Goal: Task Accomplishment & Management: Use online tool/utility

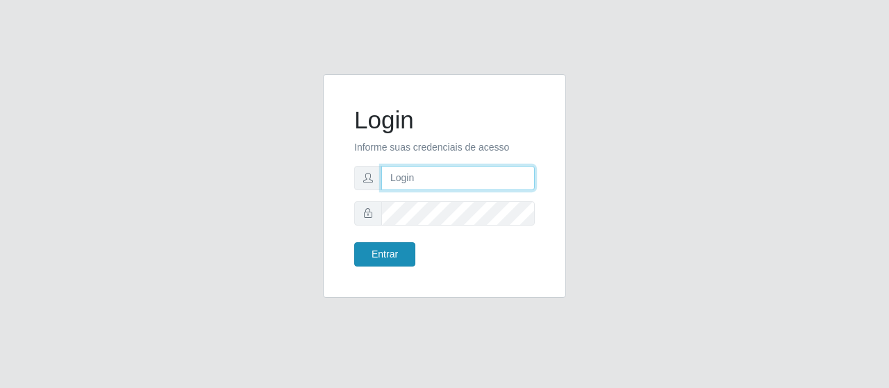
type input "caio@B1"
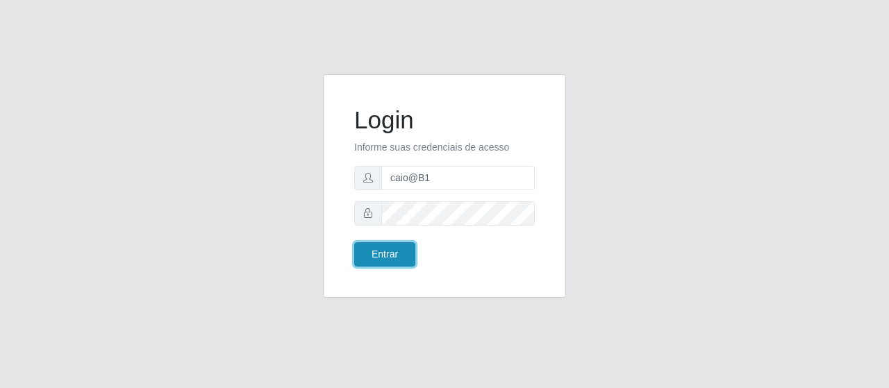
click at [382, 255] on button "Entrar" at bounding box center [384, 254] width 61 height 24
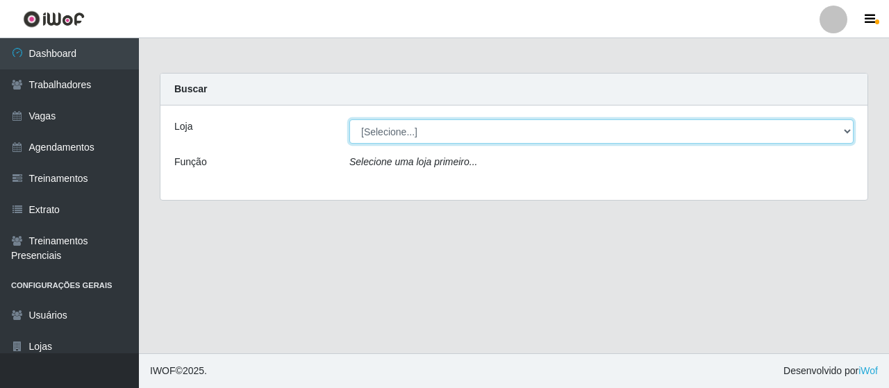
drag, startPoint x: 399, startPoint y: 124, endPoint x: 400, endPoint y: 136, distance: 12.6
click at [399, 124] on select "[Selecione...] Bemais Supermercados - B1 [GEOGRAPHIC_DATA]" at bounding box center [601, 131] width 504 height 24
select select "403"
click at [349, 119] on select "[Selecione...] Bemais Supermercados - B1 [GEOGRAPHIC_DATA]" at bounding box center [601, 131] width 504 height 24
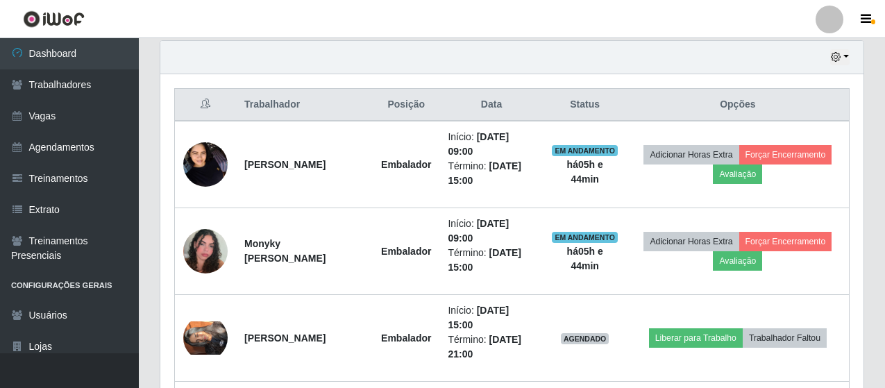
scroll to position [486, 0]
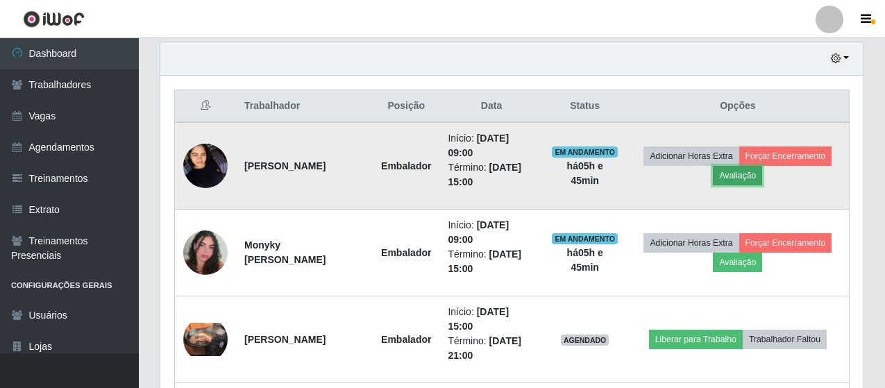
click at [762, 179] on button "Avaliação" at bounding box center [737, 175] width 49 height 19
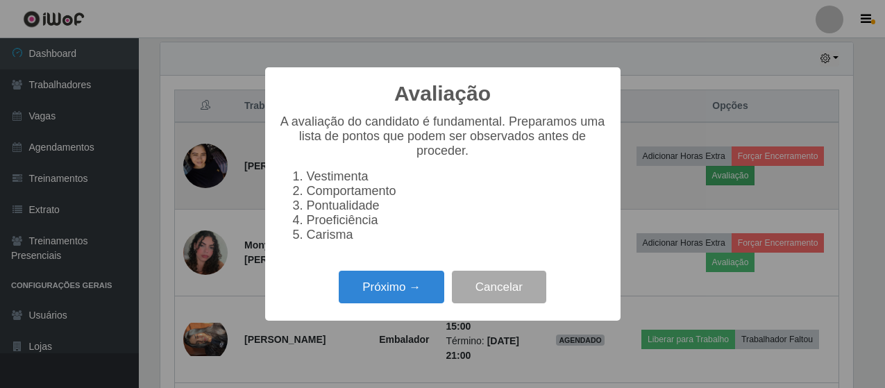
scroll to position [288, 696]
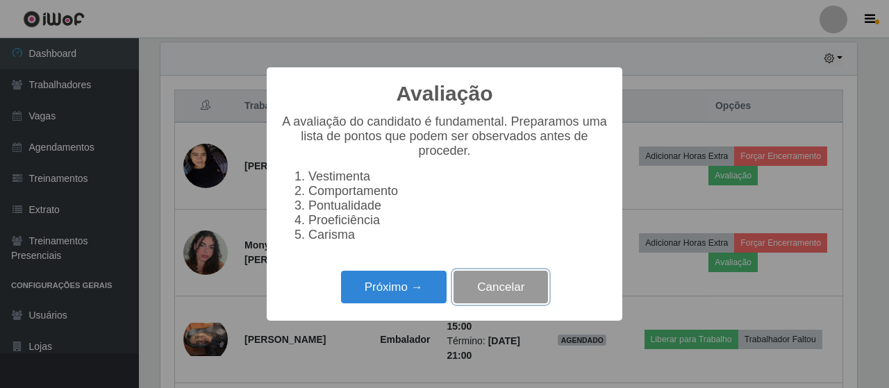
click at [521, 301] on button "Cancelar" at bounding box center [500, 287] width 94 height 33
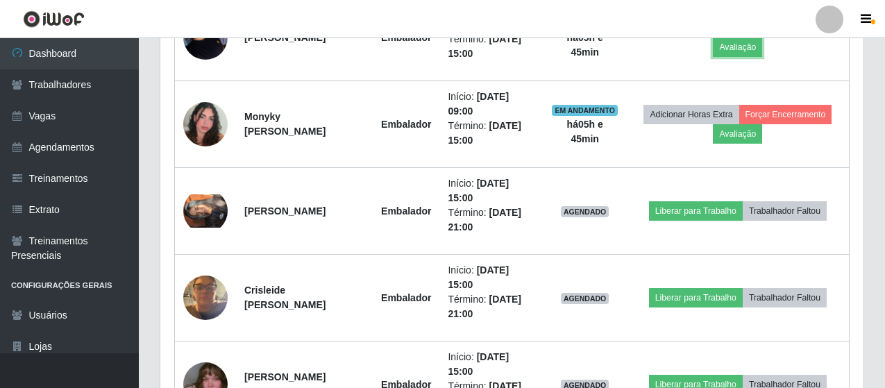
scroll to position [374, 0]
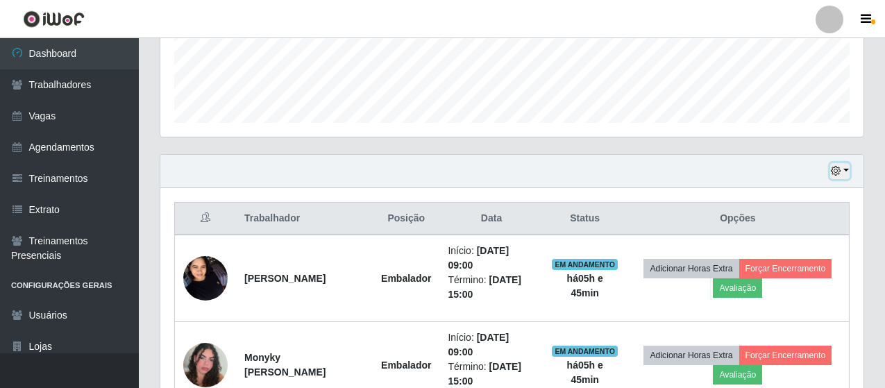
click at [831, 172] on button "button" at bounding box center [840, 171] width 19 height 16
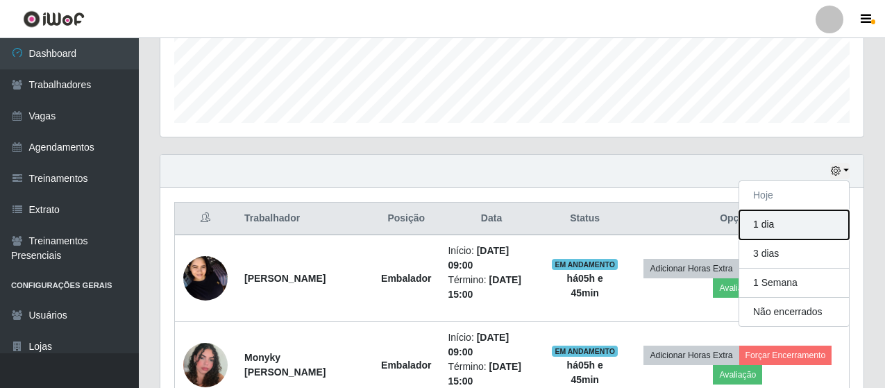
click at [771, 233] on button "1 dia" at bounding box center [795, 224] width 110 height 29
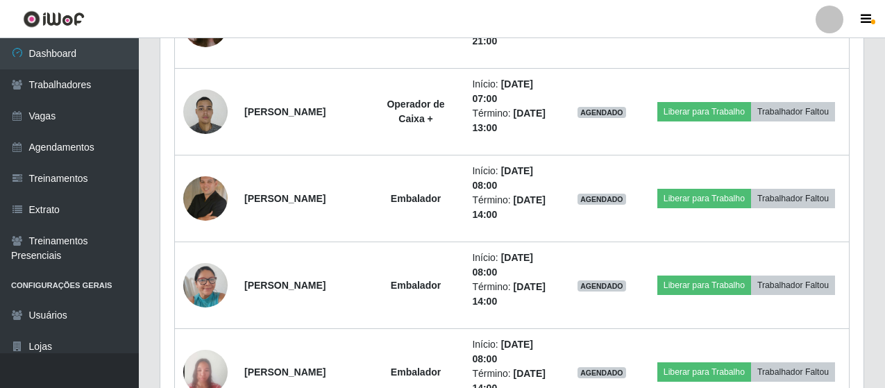
scroll to position [999, 0]
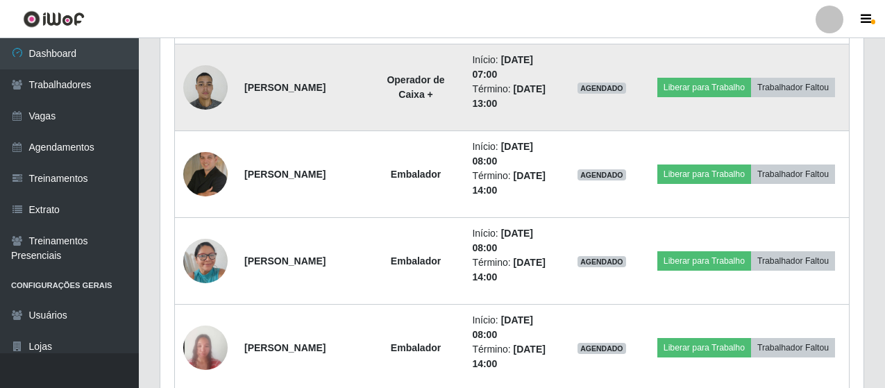
click at [208, 92] on img at bounding box center [205, 87] width 44 height 59
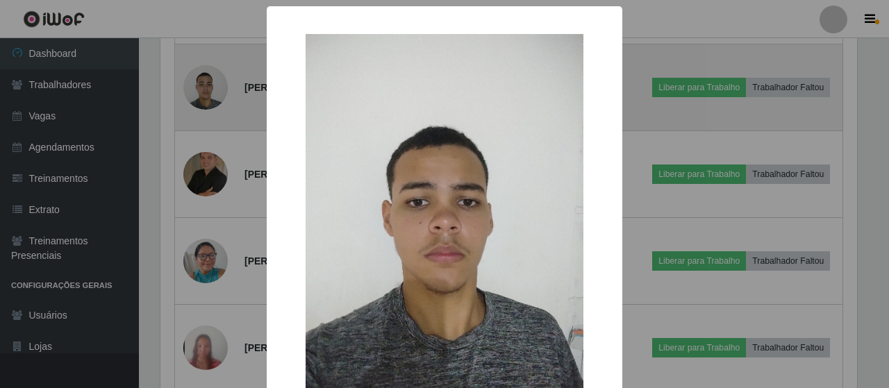
click at [208, 92] on div "× OK Cancel" at bounding box center [444, 194] width 889 height 388
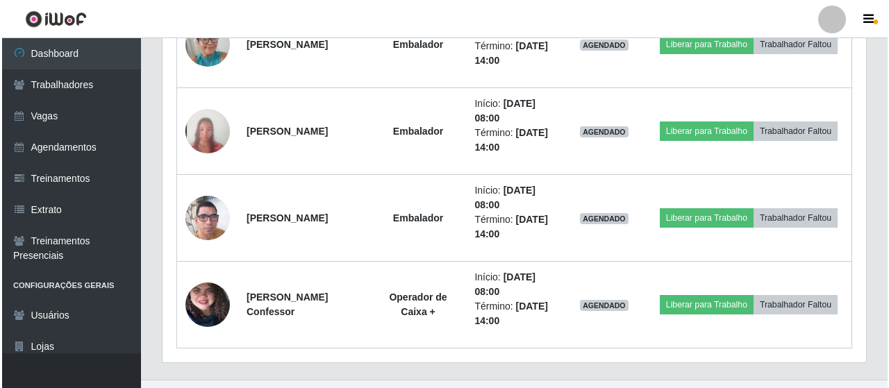
scroll to position [1242, 0]
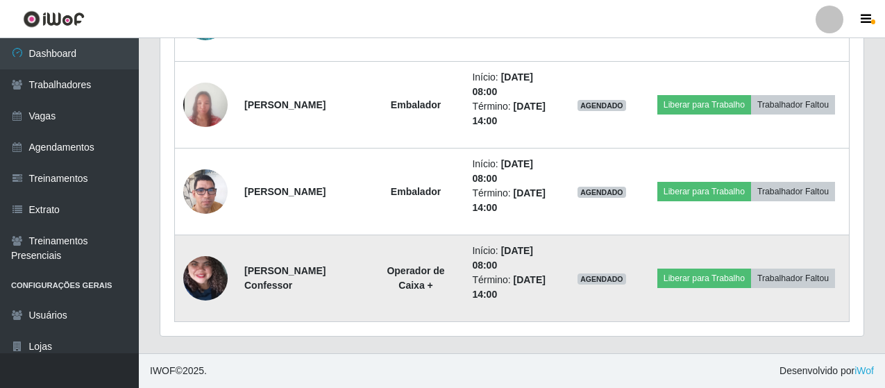
click at [223, 286] on img at bounding box center [205, 278] width 44 height 99
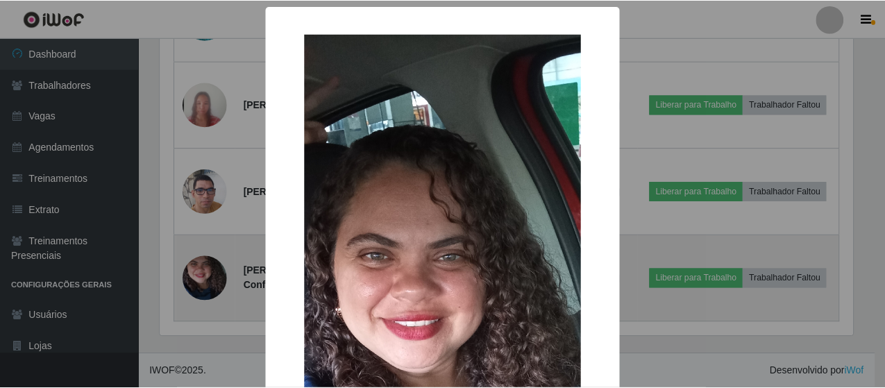
scroll to position [288, 696]
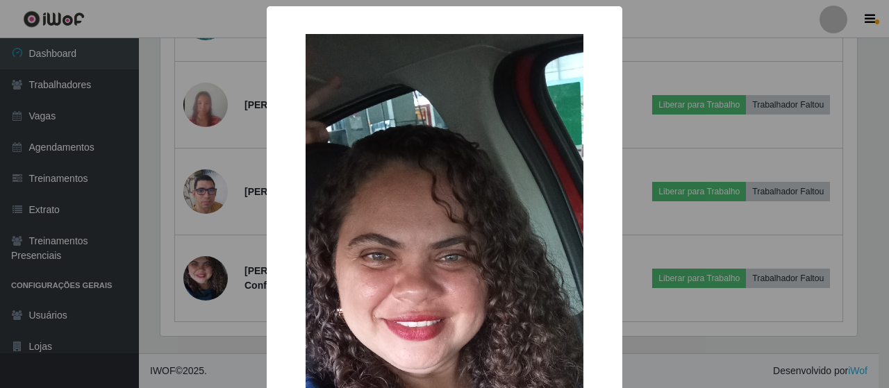
click at [219, 285] on div "× OK Cancel" at bounding box center [444, 194] width 889 height 388
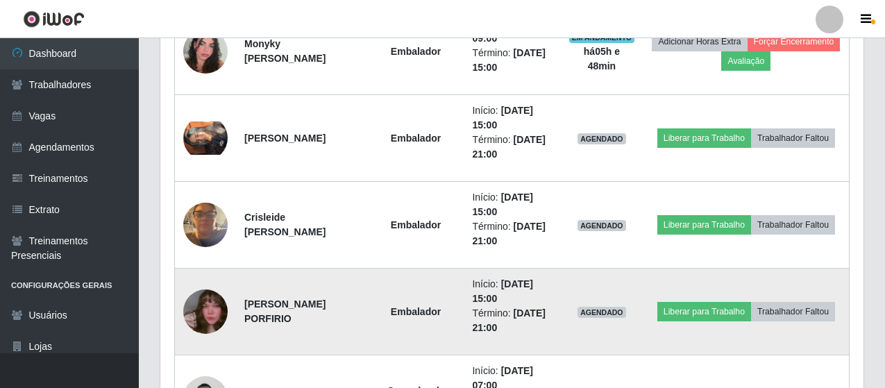
scroll to position [686, 0]
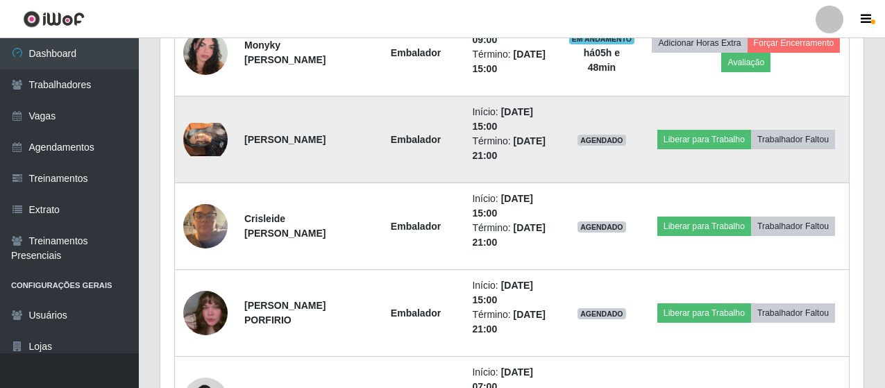
click at [216, 147] on img at bounding box center [205, 139] width 44 height 33
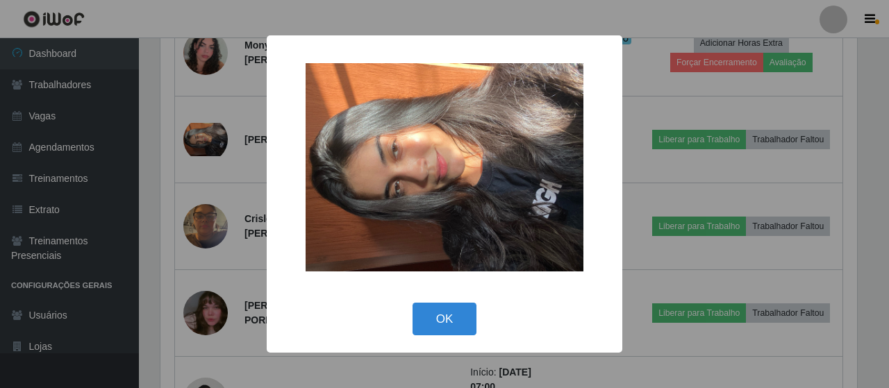
click at [205, 145] on div "× OK Cancel" at bounding box center [444, 194] width 889 height 388
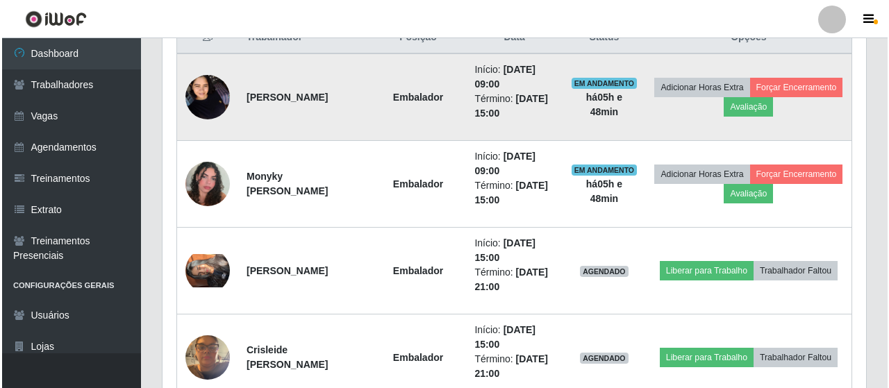
scroll to position [547, 0]
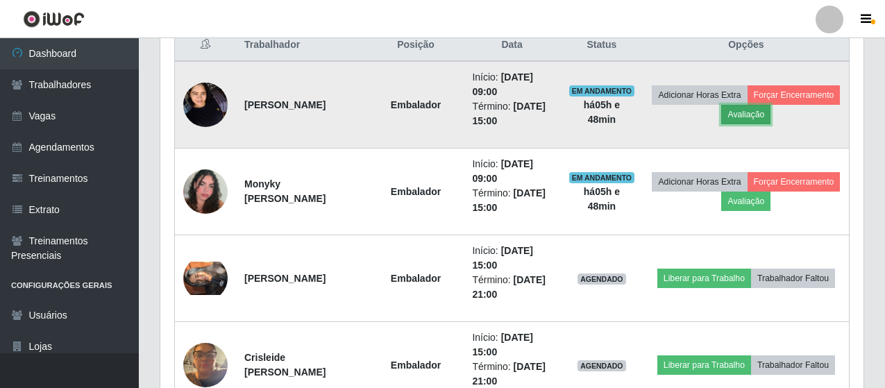
click at [771, 117] on button "Avaliação" at bounding box center [745, 114] width 49 height 19
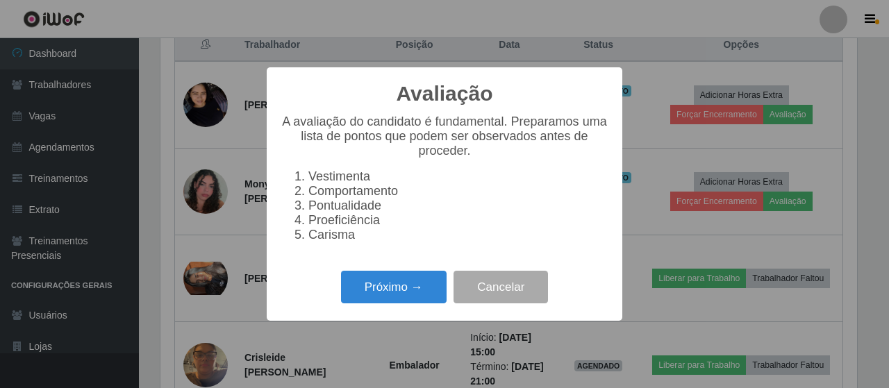
click at [390, 272] on div "Avaliação × A avaliação do candidato é fundamental. Preparamos uma lista de pon…" at bounding box center [445, 193] width 356 height 253
click at [397, 287] on button "Próximo →" at bounding box center [394, 287] width 106 height 33
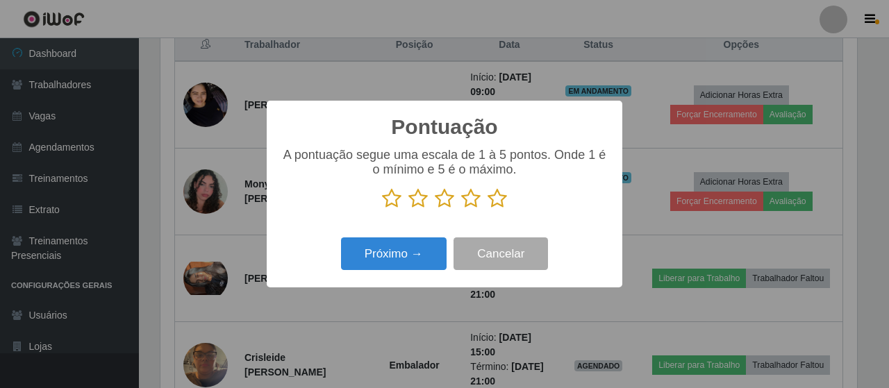
click at [498, 199] on icon at bounding box center [496, 198] width 19 height 21
click at [487, 209] on input "radio" at bounding box center [487, 209] width 0 height 0
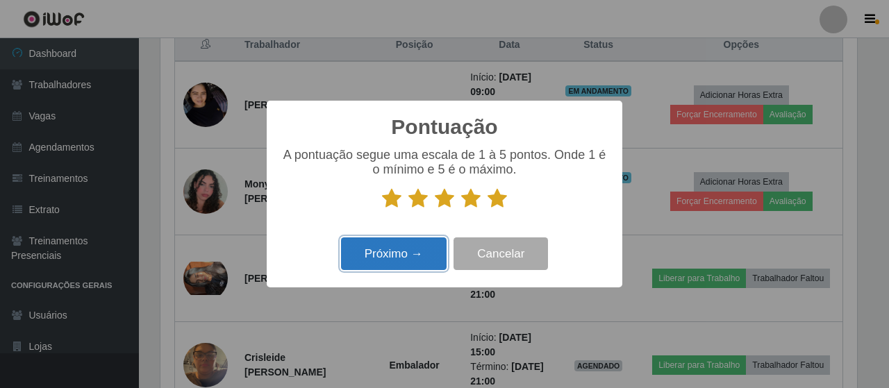
click at [387, 258] on button "Próximo →" at bounding box center [394, 253] width 106 height 33
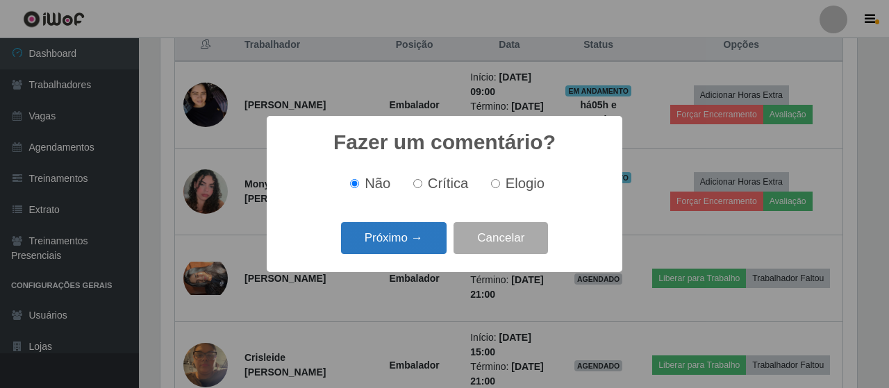
click at [406, 237] on button "Próximo →" at bounding box center [394, 238] width 106 height 33
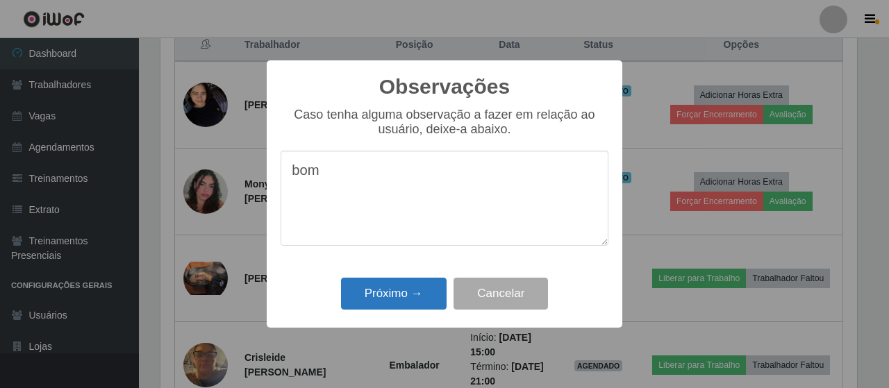
type textarea "bom"
click at [406, 290] on button "Próximo →" at bounding box center [394, 294] width 106 height 33
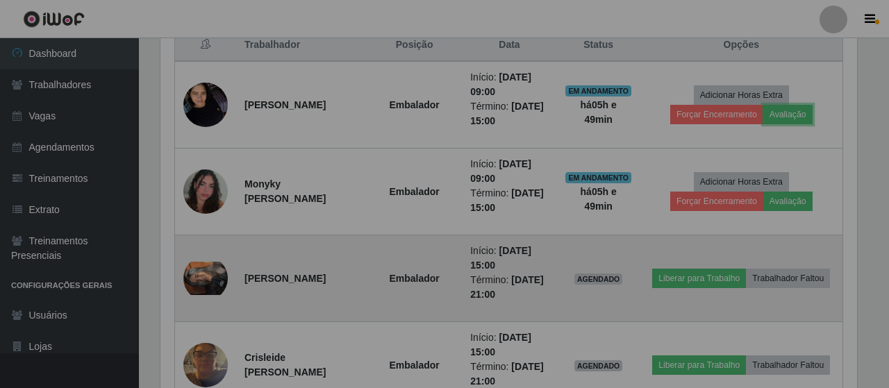
scroll to position [288, 703]
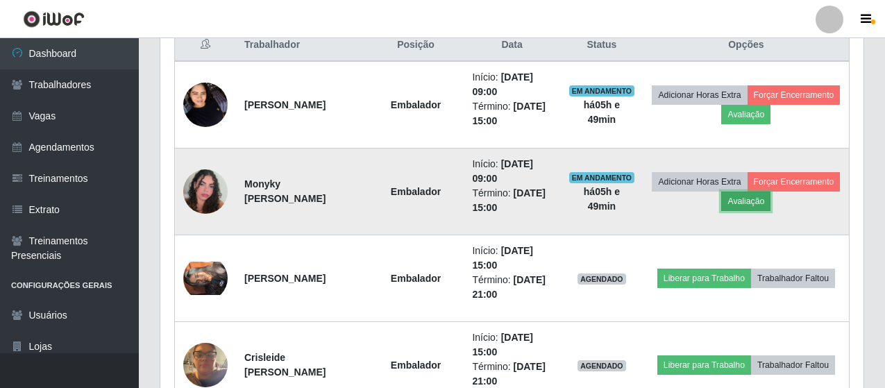
click at [771, 199] on button "Avaliação" at bounding box center [745, 201] width 49 height 19
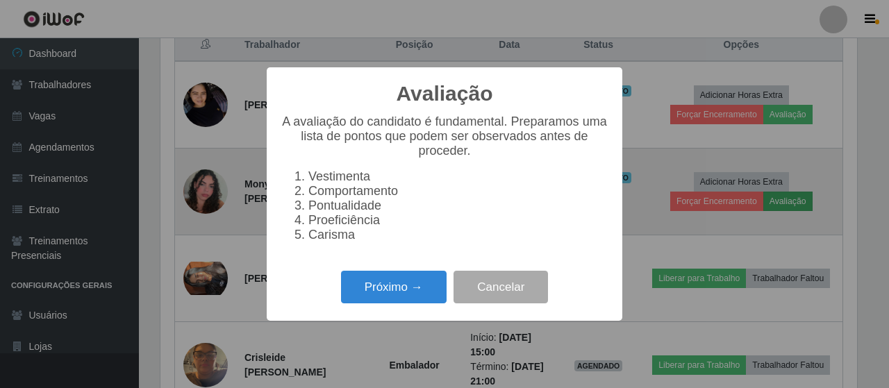
scroll to position [288, 696]
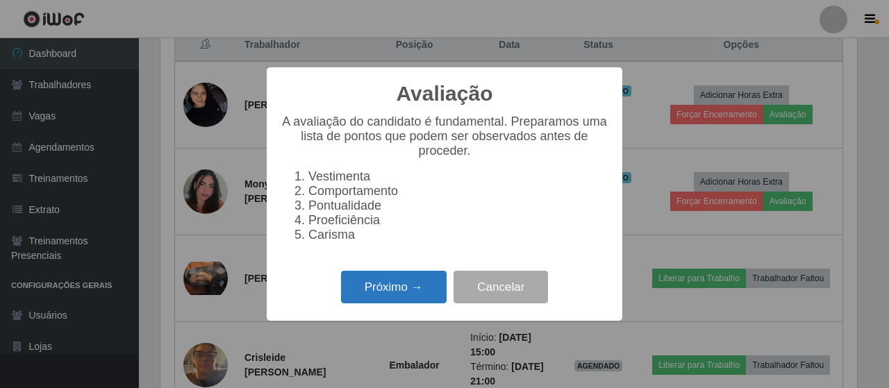
click at [374, 301] on button "Próximo →" at bounding box center [394, 287] width 106 height 33
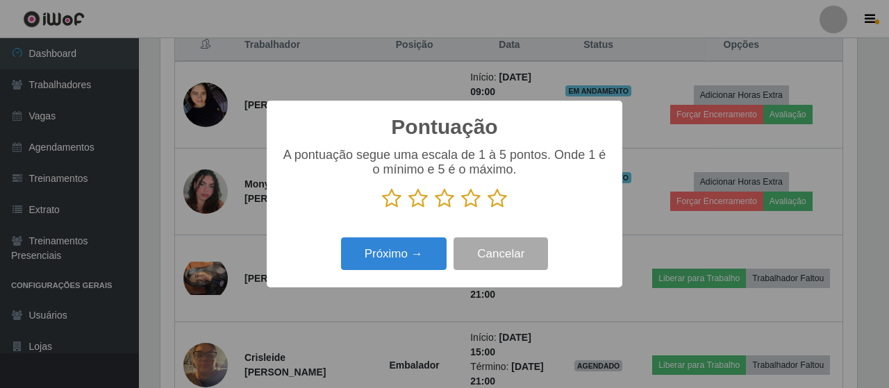
click at [492, 200] on icon at bounding box center [496, 198] width 19 height 21
click at [487, 209] on input "radio" at bounding box center [487, 209] width 0 height 0
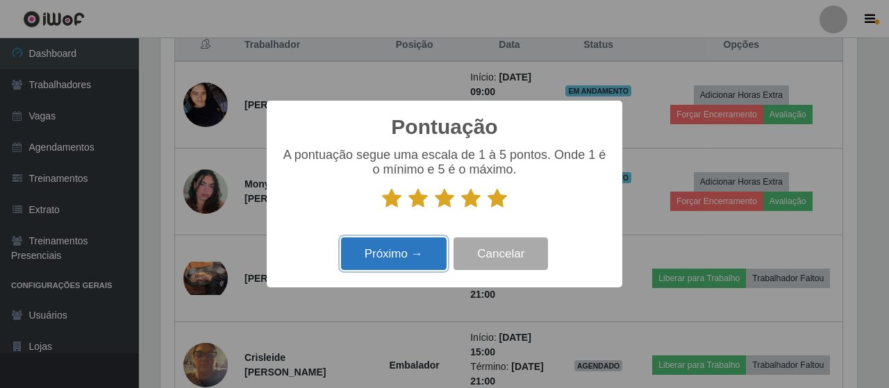
click at [390, 262] on button "Próximo →" at bounding box center [394, 253] width 106 height 33
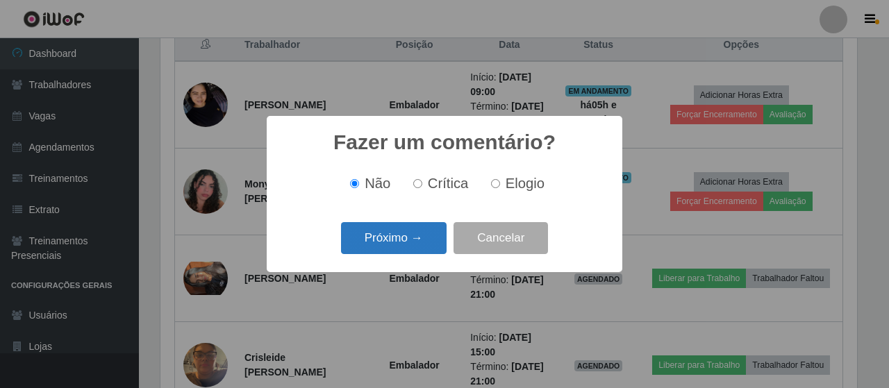
click at [408, 242] on button "Próximo →" at bounding box center [394, 238] width 106 height 33
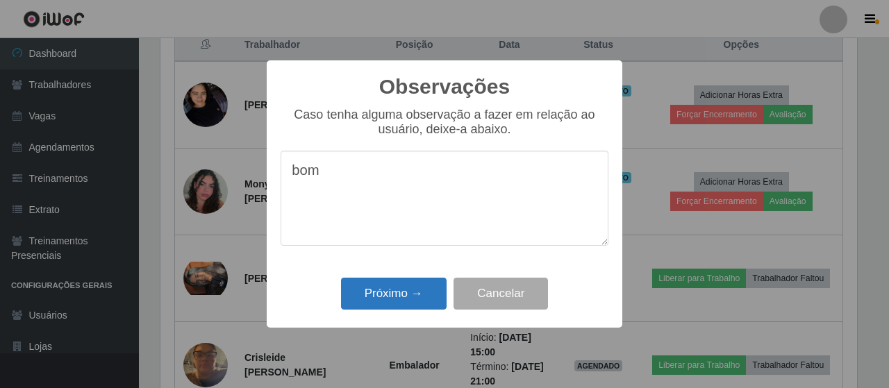
type textarea "bom"
click at [415, 294] on button "Próximo →" at bounding box center [394, 294] width 106 height 33
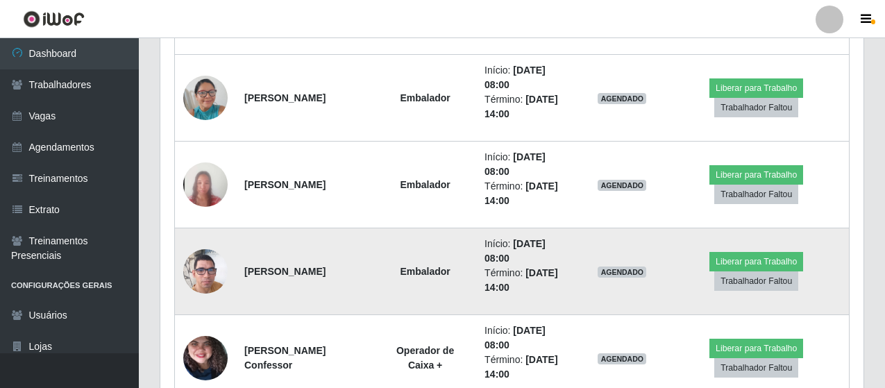
scroll to position [1242, 0]
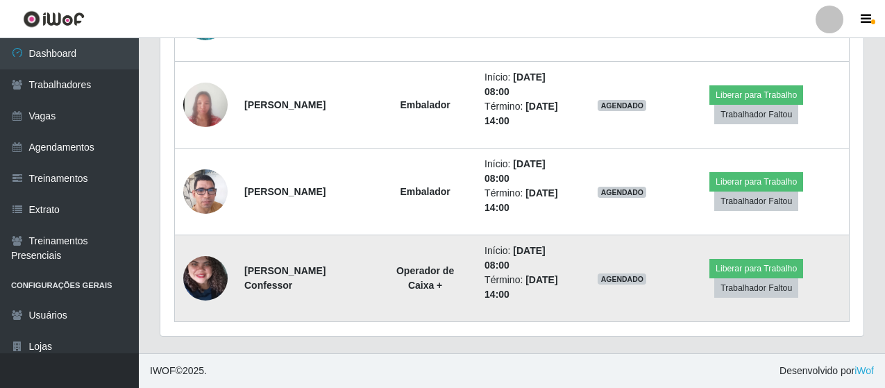
click at [208, 277] on img at bounding box center [205, 278] width 44 height 99
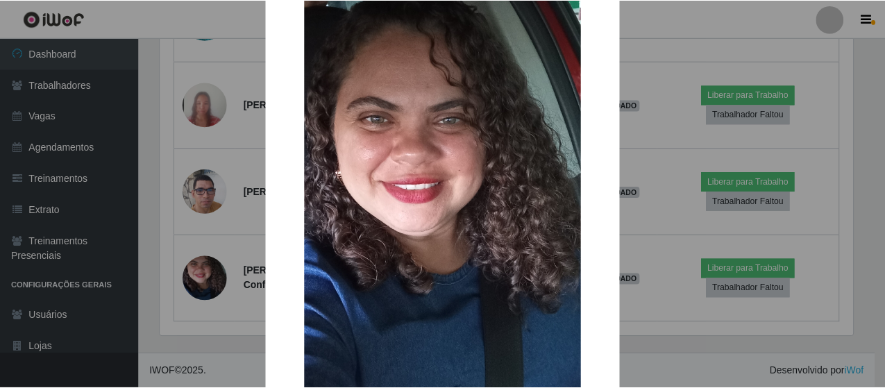
scroll to position [139, 0]
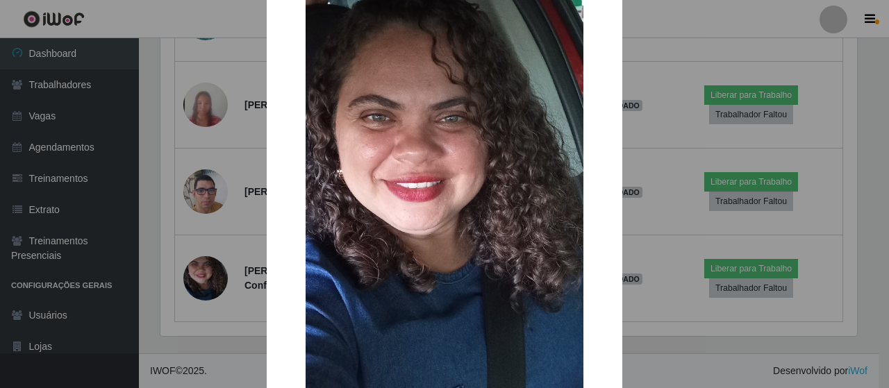
click at [176, 273] on div "× OK Cancel" at bounding box center [444, 194] width 889 height 388
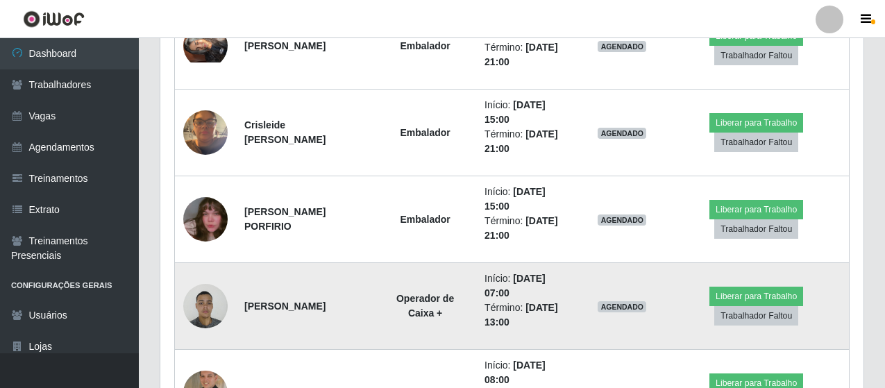
scroll to position [756, 0]
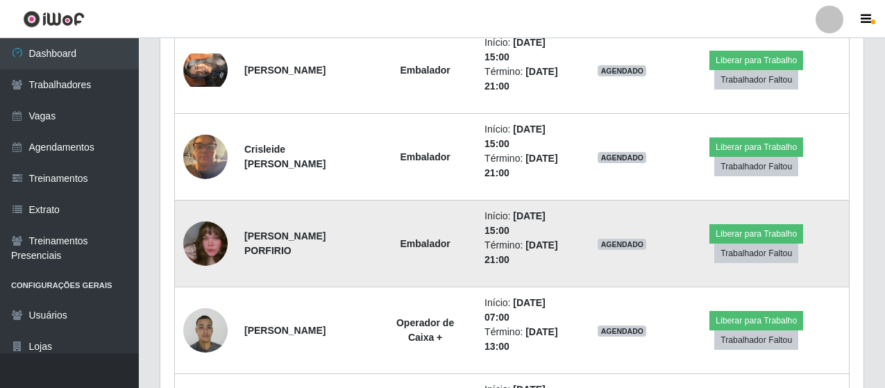
click at [209, 243] on img at bounding box center [205, 243] width 44 height 79
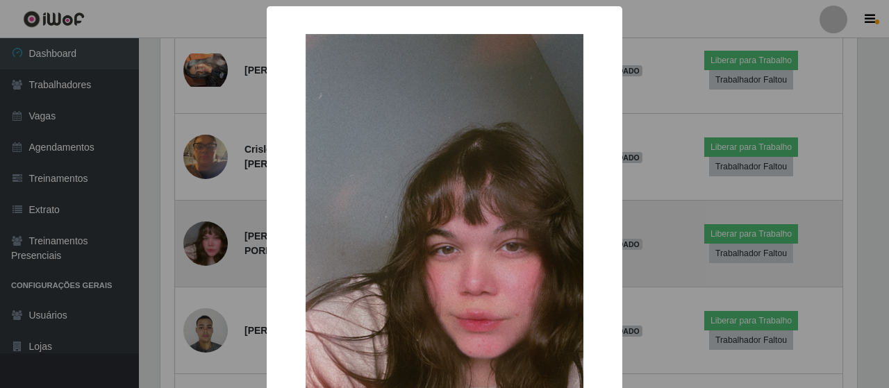
click at [209, 243] on div "× OK Cancel" at bounding box center [444, 194] width 889 height 388
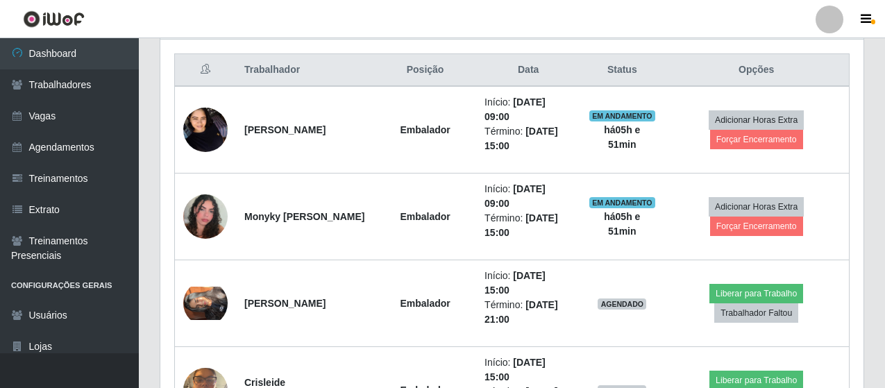
scroll to position [478, 0]
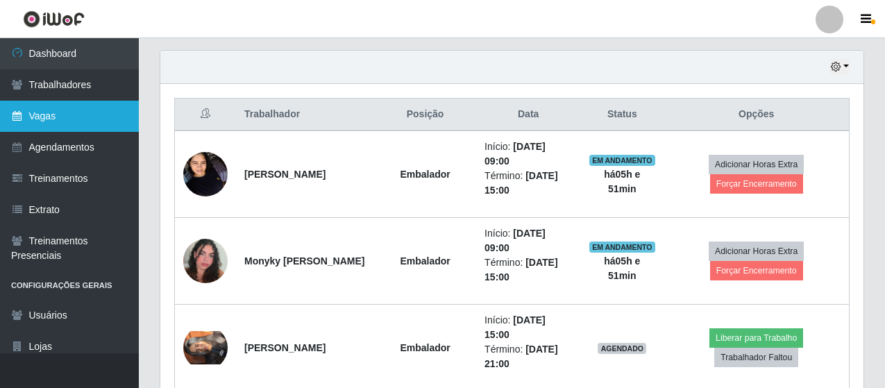
click at [62, 125] on link "Vagas" at bounding box center [69, 116] width 139 height 31
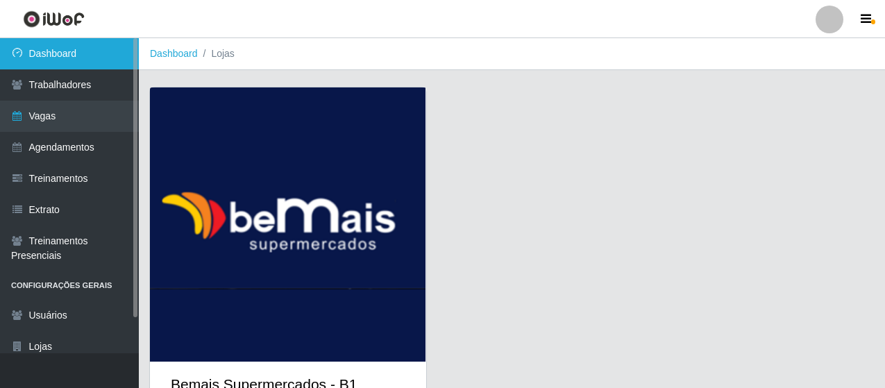
click at [103, 55] on link "Dashboard" at bounding box center [69, 53] width 139 height 31
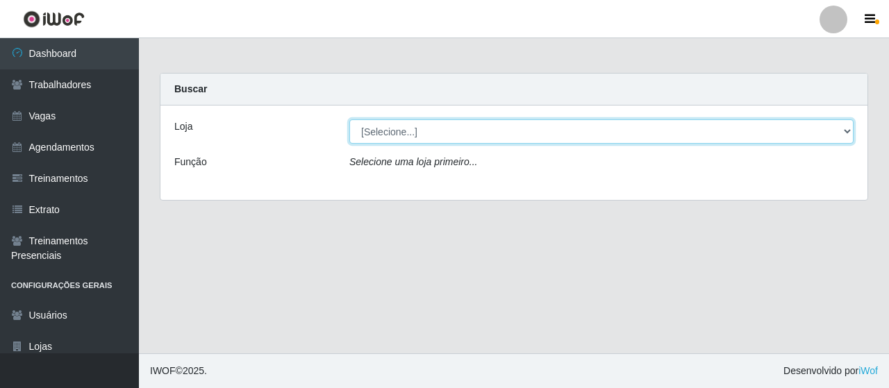
click at [766, 126] on select "[Selecione...] Bemais Supermercados - B1 [GEOGRAPHIC_DATA]" at bounding box center [601, 131] width 504 height 24
select select "403"
click at [349, 119] on select "[Selecione...] Bemais Supermercados - B1 [GEOGRAPHIC_DATA]" at bounding box center [601, 131] width 504 height 24
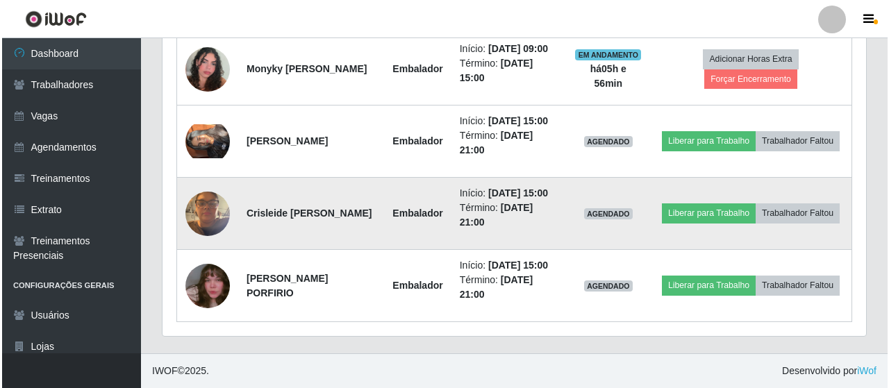
scroll to position [694, 0]
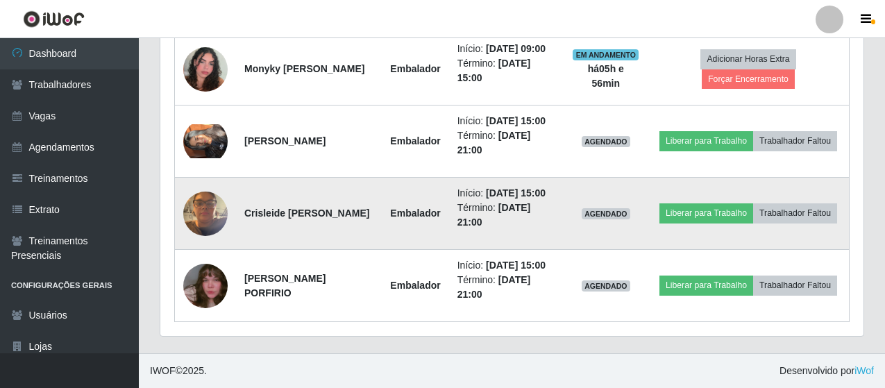
click at [203, 217] on img at bounding box center [205, 213] width 44 height 59
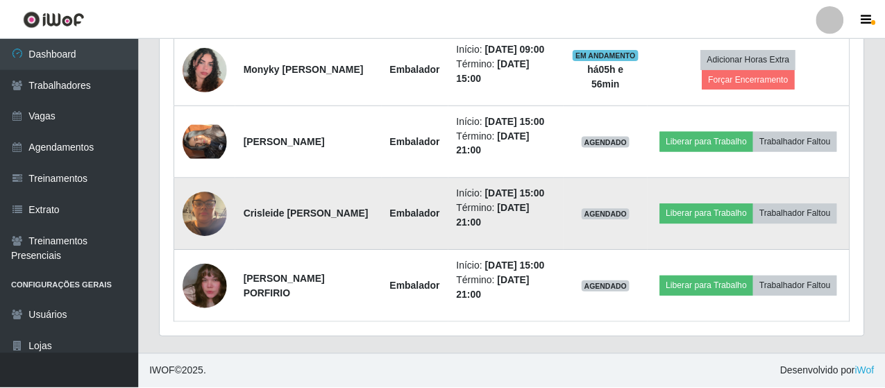
scroll to position [288, 696]
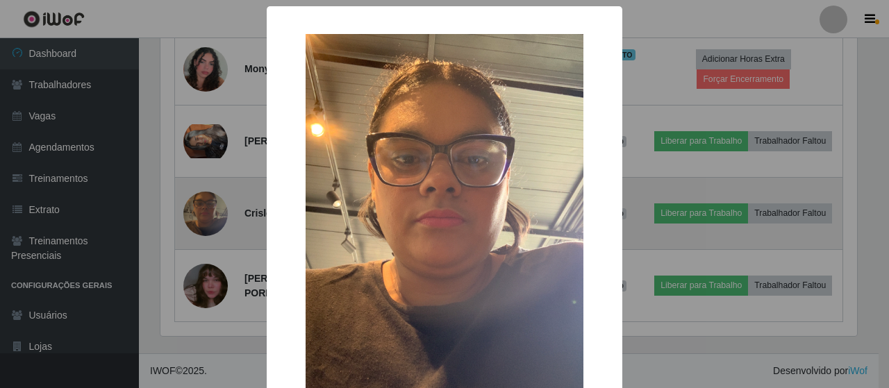
click at [203, 217] on div "× OK Cancel" at bounding box center [444, 194] width 889 height 388
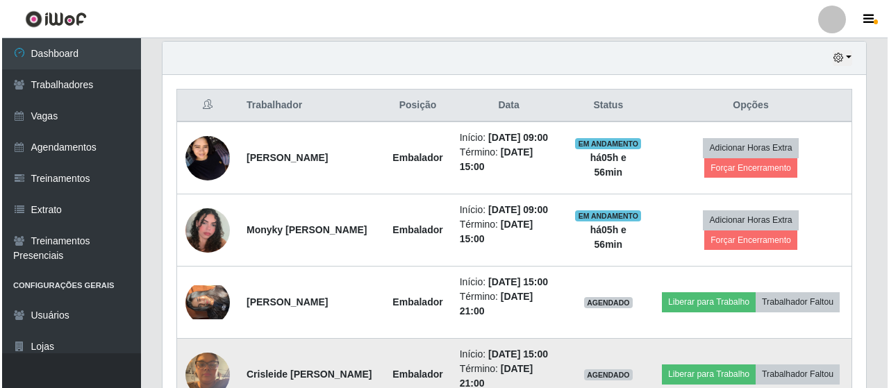
scroll to position [486, 0]
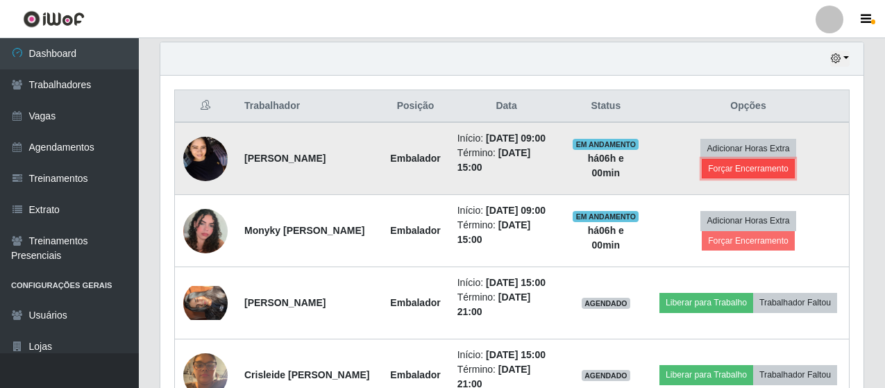
click at [754, 174] on button "Forçar Encerramento" at bounding box center [748, 168] width 93 height 19
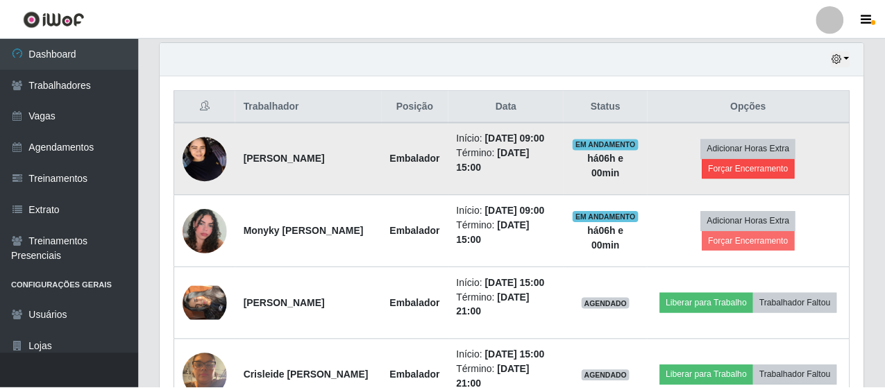
scroll to position [288, 696]
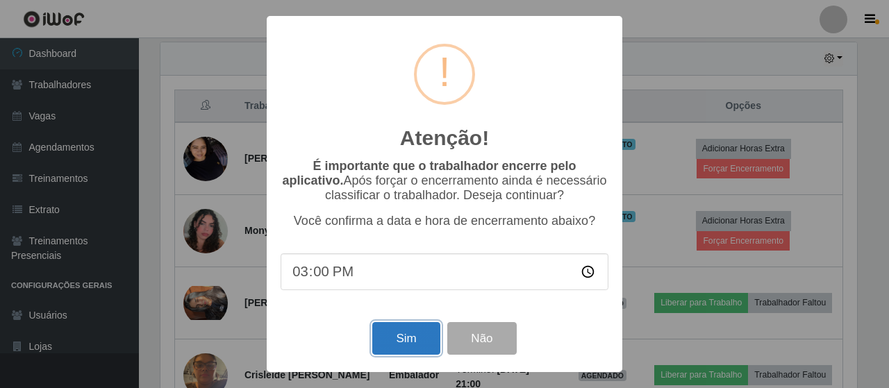
click at [424, 349] on button "Sim" at bounding box center [405, 338] width 67 height 33
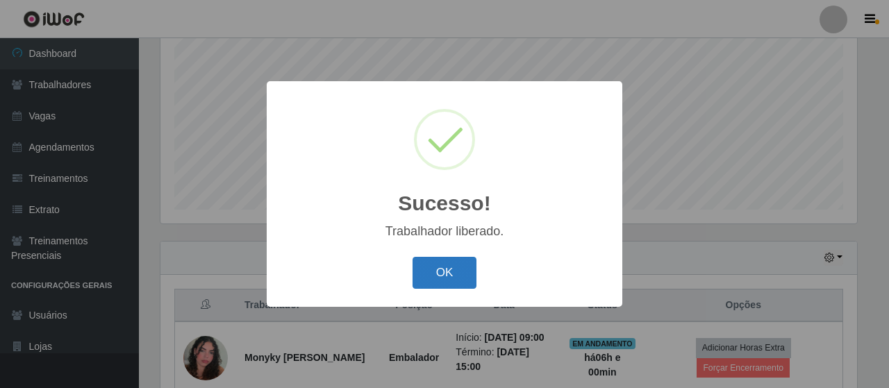
click at [454, 274] on button "OK" at bounding box center [444, 273] width 65 height 33
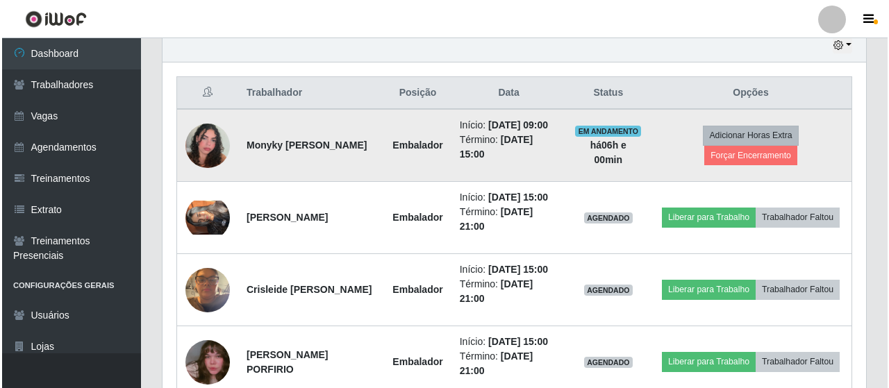
scroll to position [495, 0]
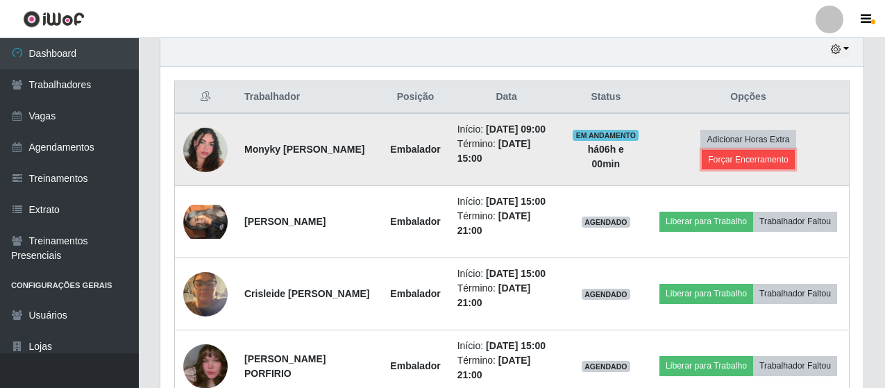
click at [775, 169] on button "Forçar Encerramento" at bounding box center [748, 159] width 93 height 19
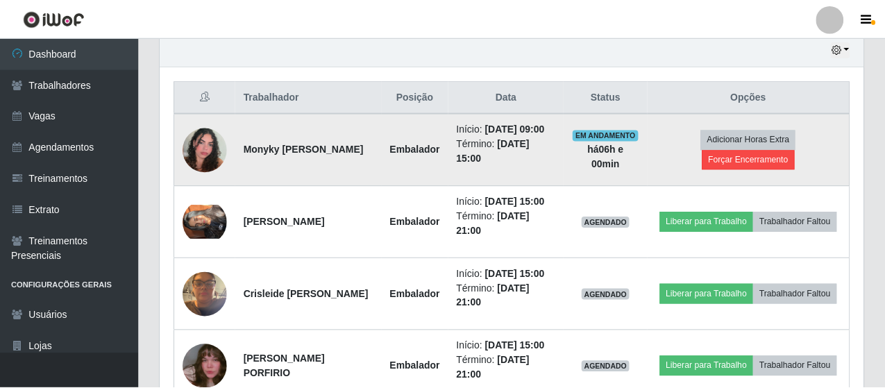
scroll to position [288, 696]
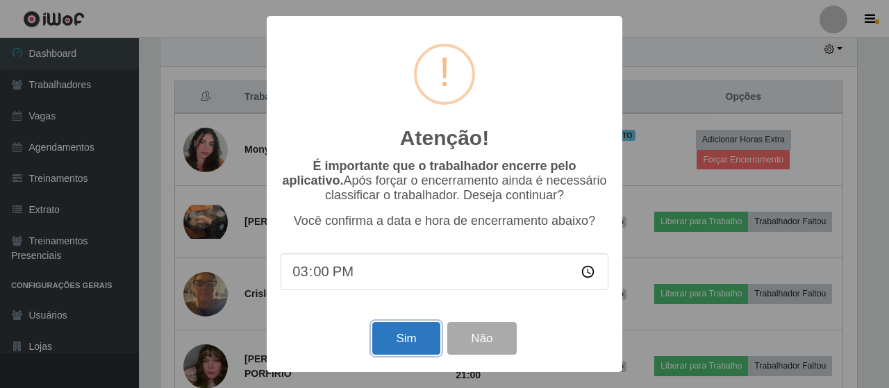
click at [394, 349] on button "Sim" at bounding box center [405, 338] width 67 height 33
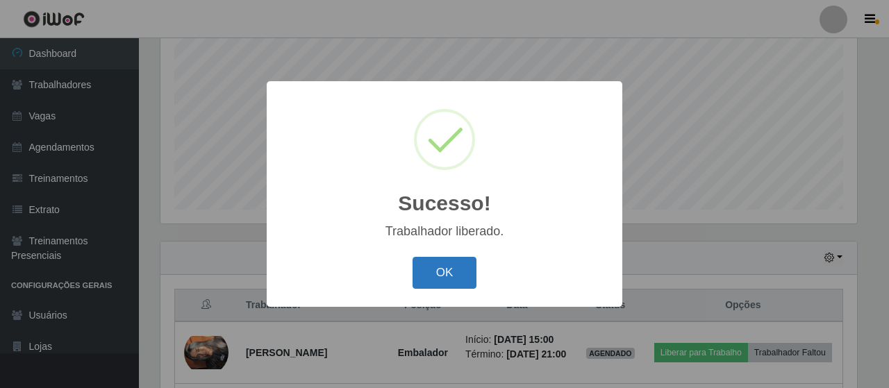
click at [442, 261] on button "OK" at bounding box center [444, 273] width 65 height 33
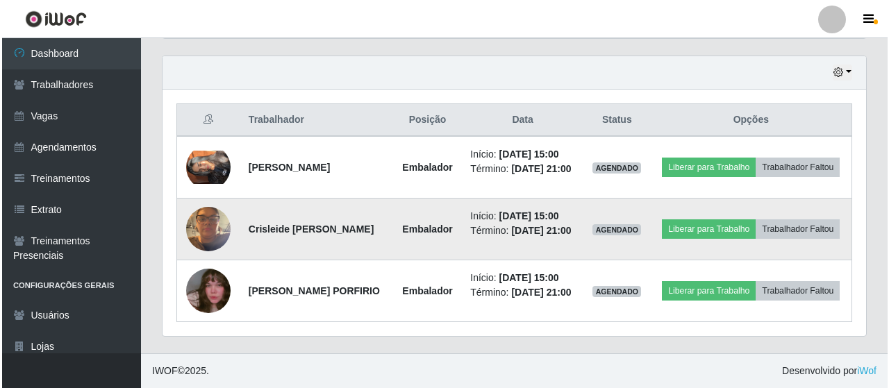
scroll to position [503, 0]
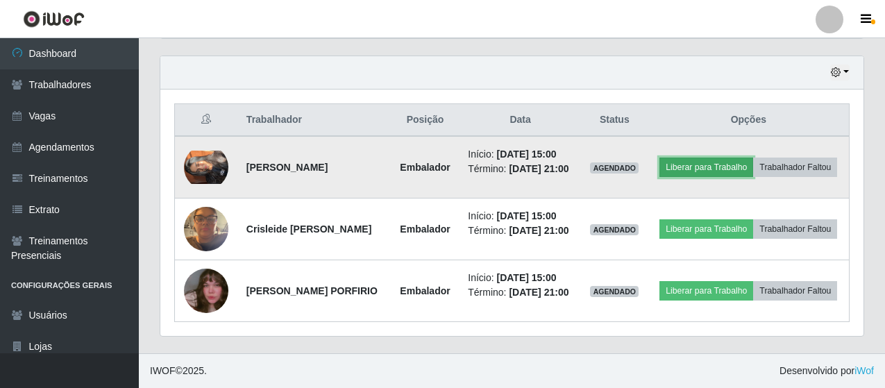
click at [753, 158] on button "Liberar para Trabalho" at bounding box center [707, 167] width 94 height 19
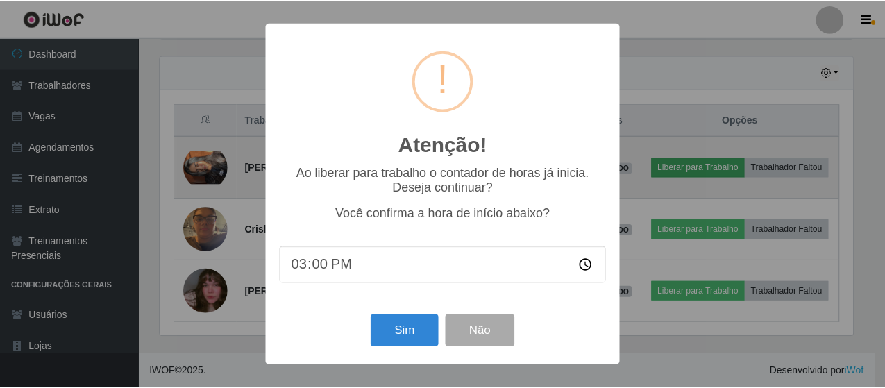
scroll to position [288, 696]
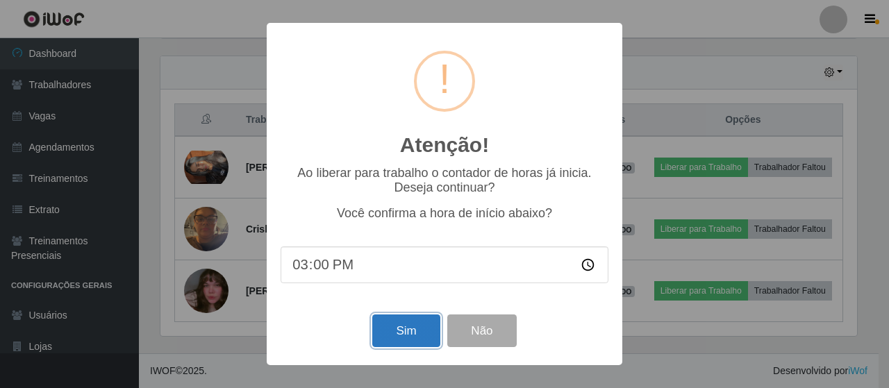
click at [403, 326] on button "Sim" at bounding box center [405, 331] width 67 height 33
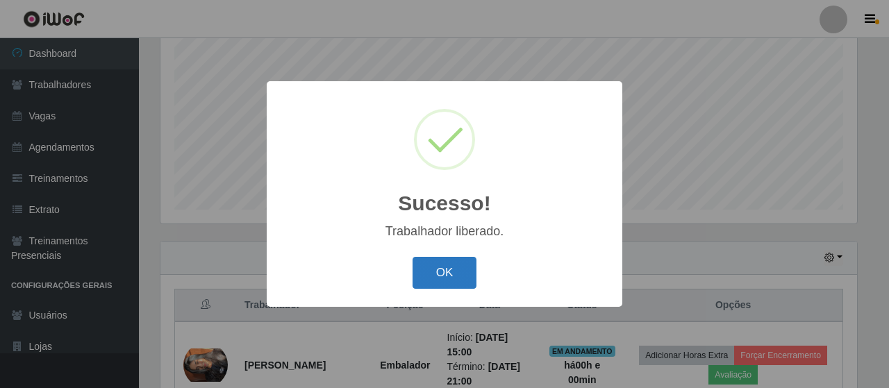
click at [461, 258] on div "OK Cancel" at bounding box center [445, 273] width 328 height 40
click at [462, 264] on button "OK" at bounding box center [444, 273] width 65 height 33
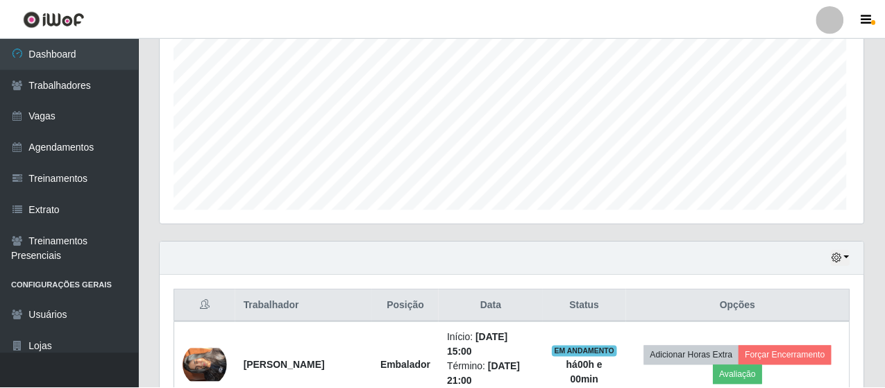
scroll to position [0, 0]
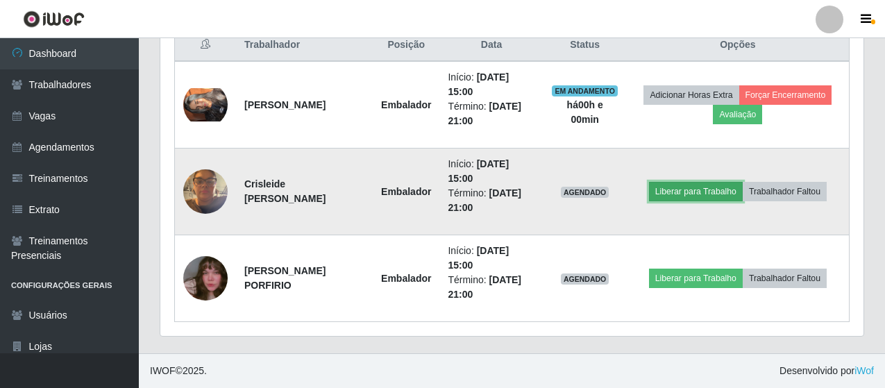
click at [703, 196] on button "Liberar para Trabalho" at bounding box center [696, 191] width 94 height 19
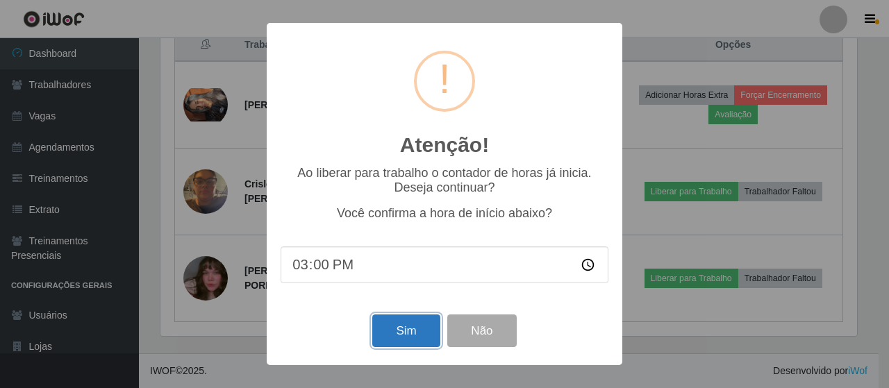
click at [405, 329] on button "Sim" at bounding box center [405, 331] width 67 height 33
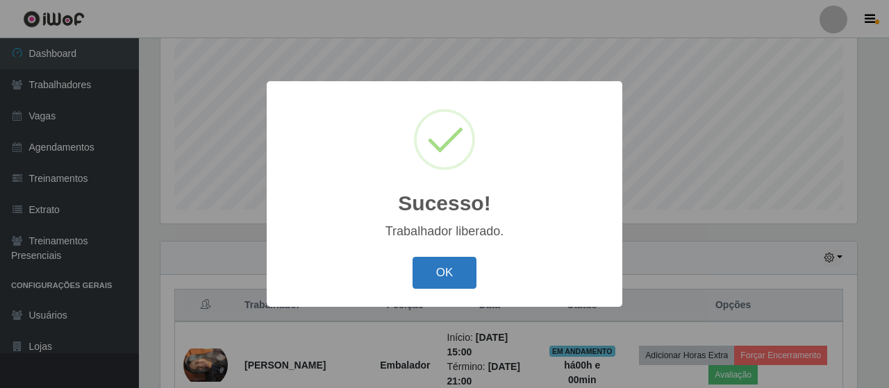
click at [462, 263] on button "OK" at bounding box center [444, 273] width 65 height 33
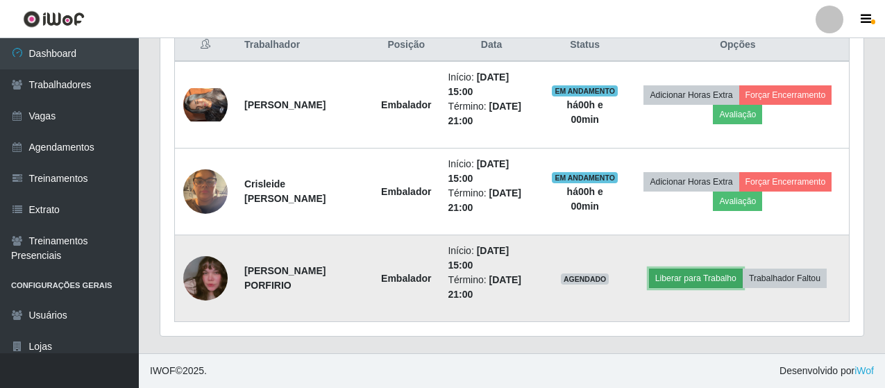
click at [712, 275] on button "Liberar para Trabalho" at bounding box center [696, 278] width 94 height 19
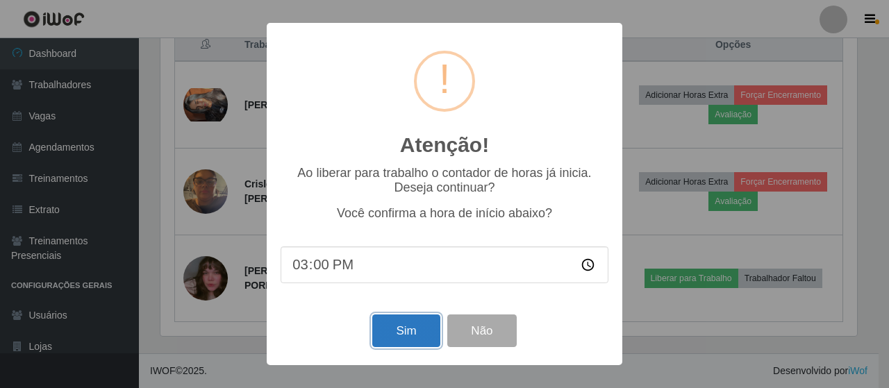
click at [408, 331] on button "Sim" at bounding box center [405, 331] width 67 height 33
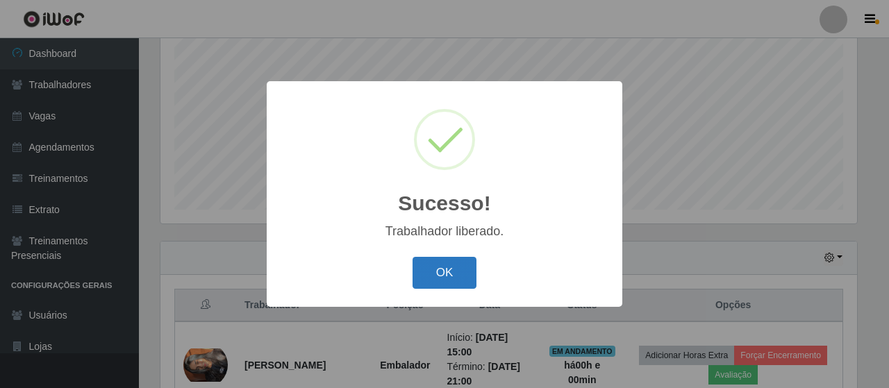
click at [447, 275] on button "OK" at bounding box center [444, 273] width 65 height 33
